Goal: Task Accomplishment & Management: Complete application form

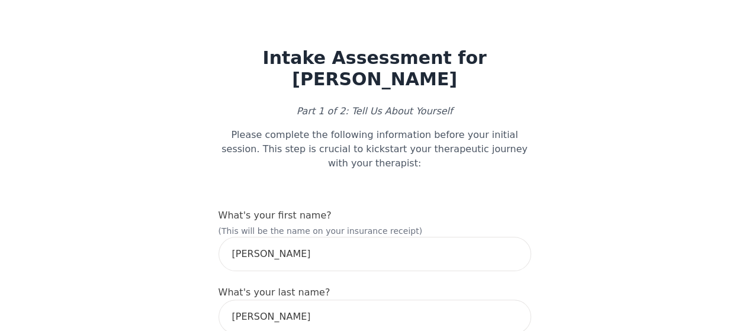
scroll to position [118, 0]
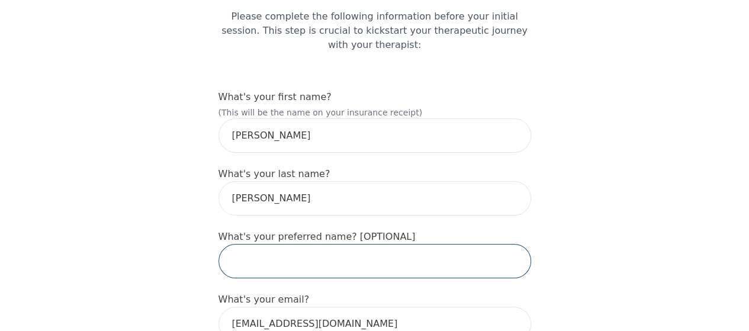
click at [295, 244] on input "text" at bounding box center [375, 261] width 313 height 34
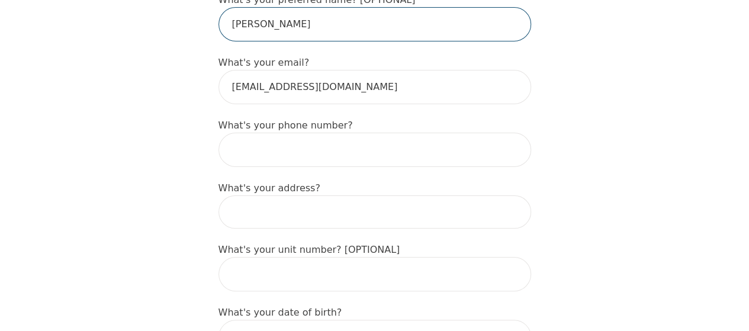
type input "[PERSON_NAME]"
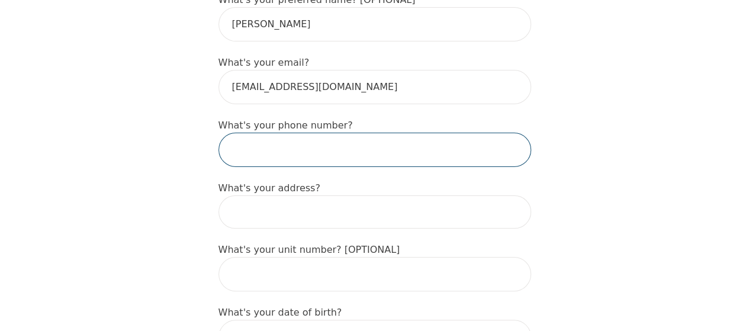
click at [315, 133] on input "tel" at bounding box center [375, 150] width 313 height 34
type input "6475541605"
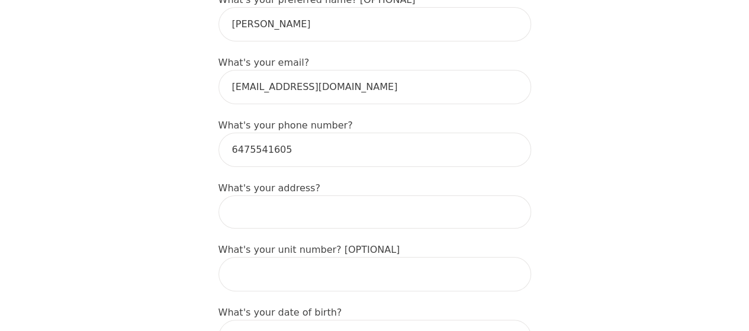
type input "[STREET_ADDRESS]"
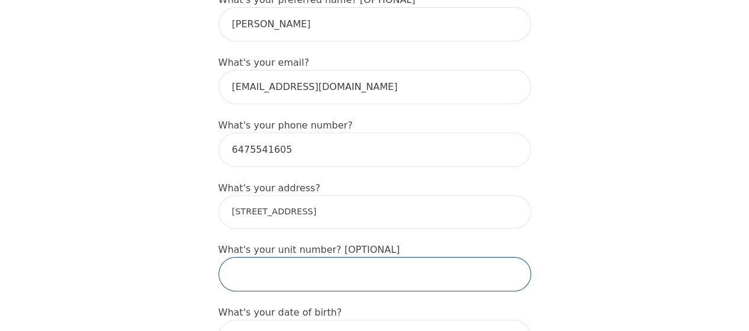
type input "524"
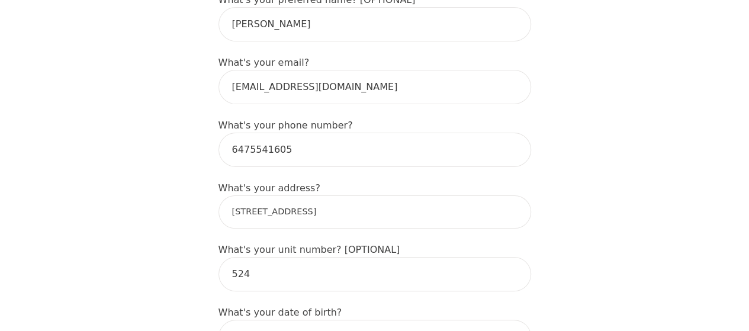
click at [333, 195] on input "[STREET_ADDRESS]" at bounding box center [375, 211] width 313 height 33
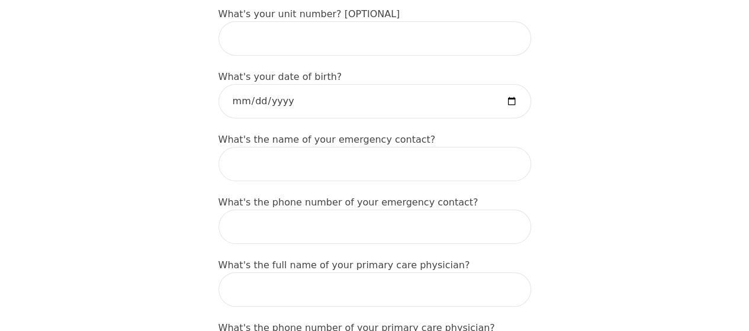
scroll to position [618, 0]
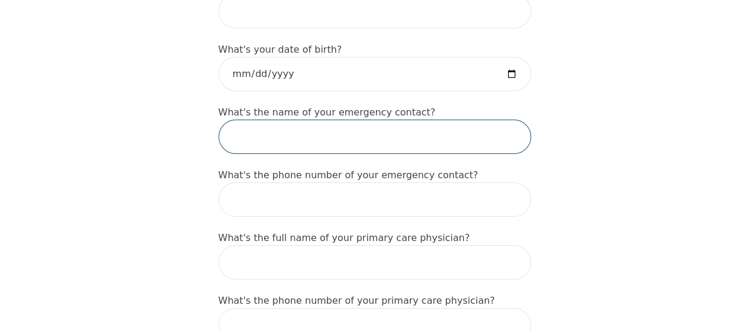
click at [342, 120] on input "text" at bounding box center [375, 137] width 313 height 34
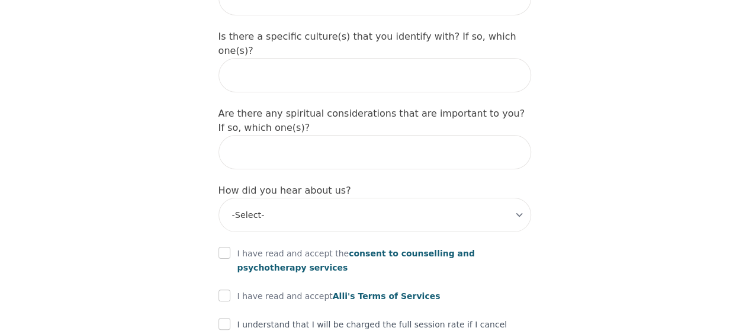
scroll to position [1379, 0]
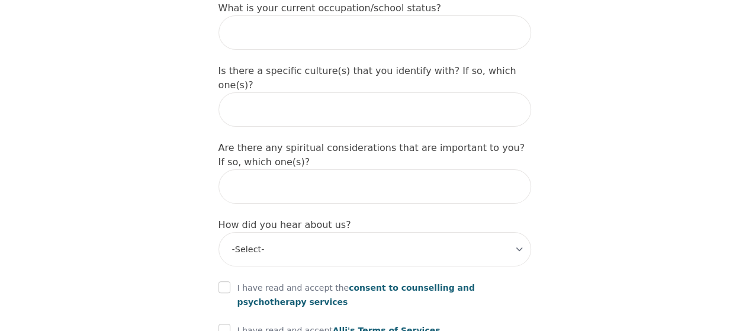
scroll to position [1325, 0]
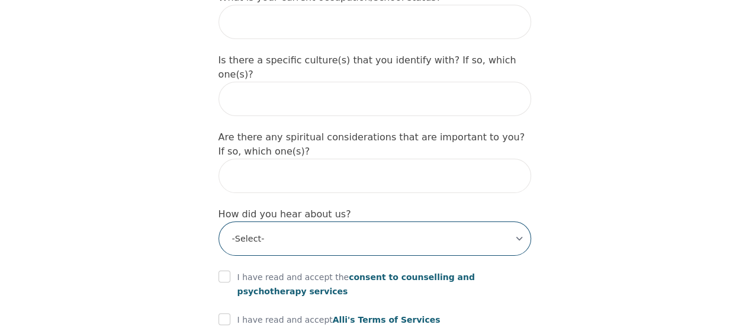
click at [513, 221] on select "-Select- Physician/Specialist Friend Facebook Instagram Google Search Google Ad…" at bounding box center [375, 238] width 313 height 34
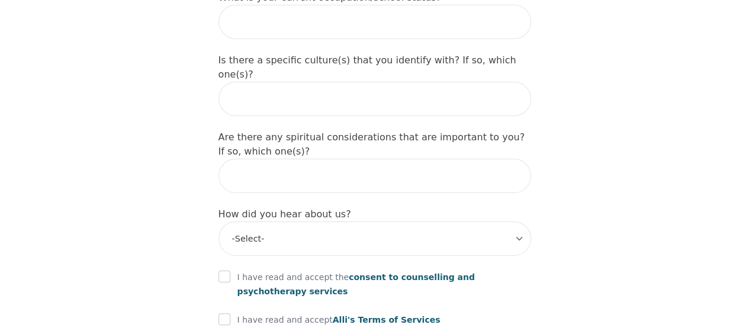
drag, startPoint x: 624, startPoint y: 98, endPoint x: 579, endPoint y: 113, distance: 47.6
